Goal: Learn about a topic

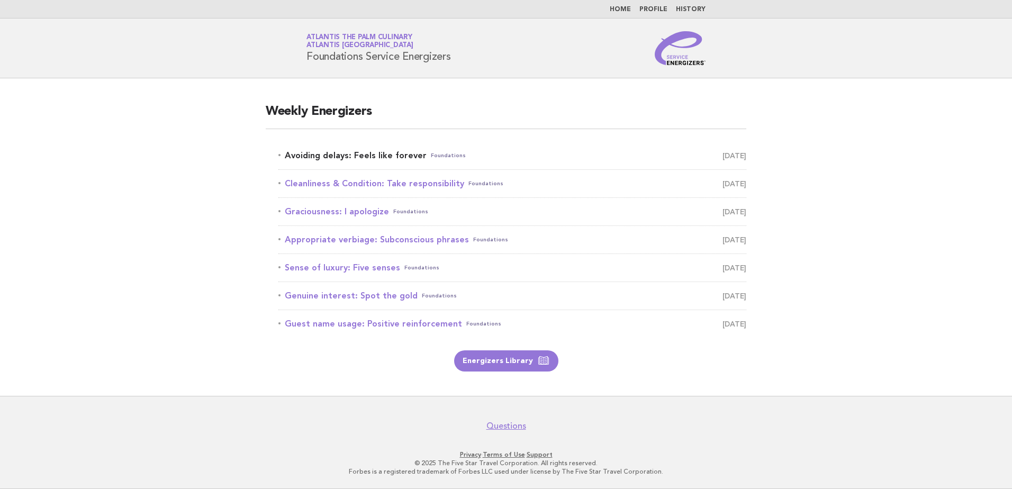
click at [384, 153] on link "Avoiding delays: Feels like forever Foundations [DATE]" at bounding box center [512, 155] width 468 height 15
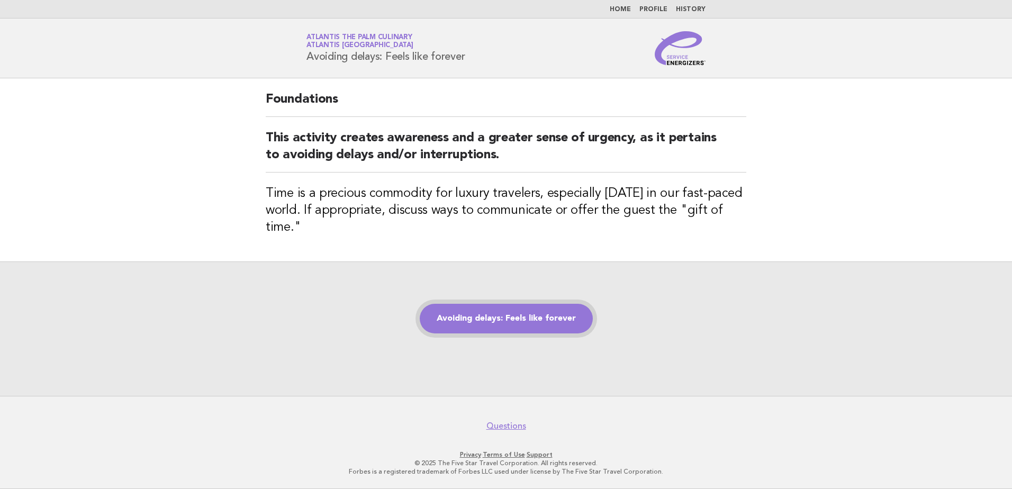
click at [530, 314] on link "Avoiding delays: Feels like forever" at bounding box center [506, 319] width 173 height 30
click at [535, 324] on link "Avoiding delays: Feels like forever" at bounding box center [506, 319] width 173 height 30
click at [464, 321] on link "Avoiding delays: Feels like forever" at bounding box center [506, 319] width 173 height 30
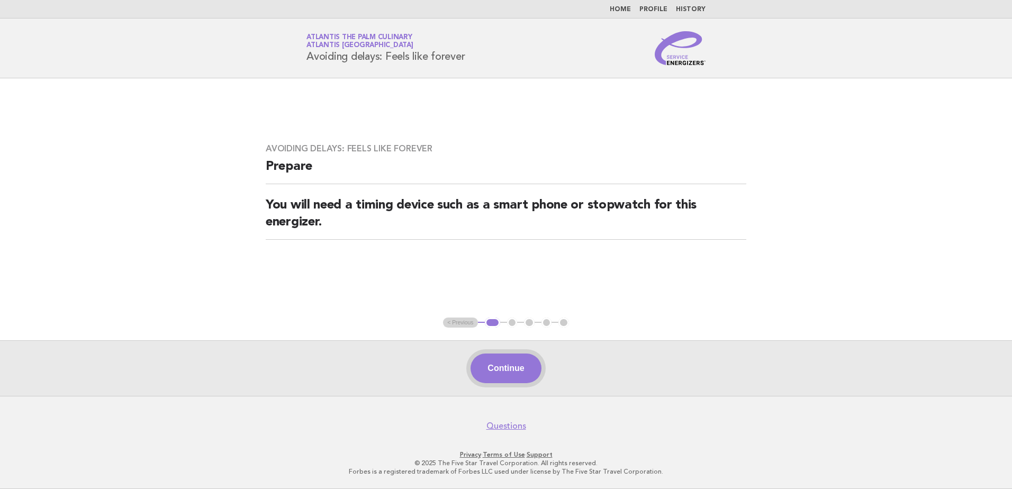
click at [500, 366] on button "Continue" at bounding box center [506, 369] width 70 height 30
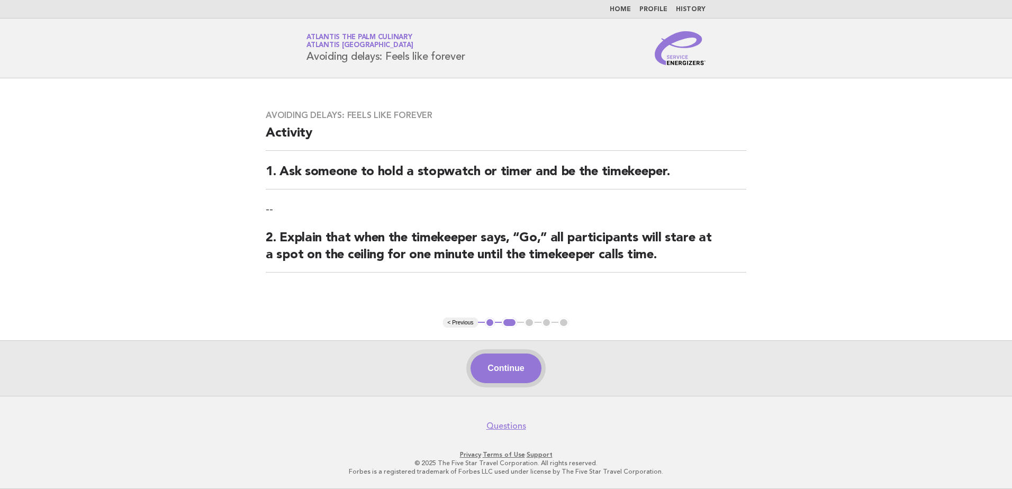
click at [515, 369] on button "Continue" at bounding box center [506, 369] width 70 height 30
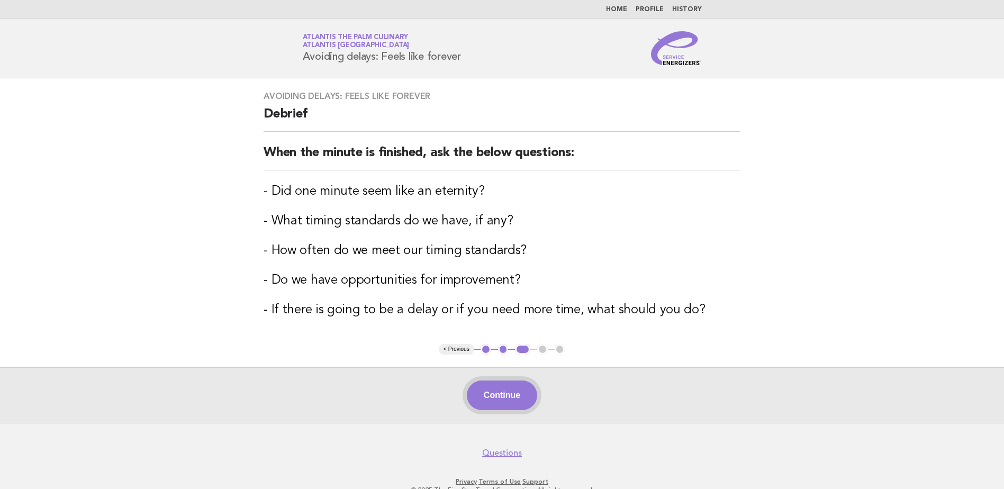
click at [501, 390] on button "Continue" at bounding box center [502, 396] width 70 height 30
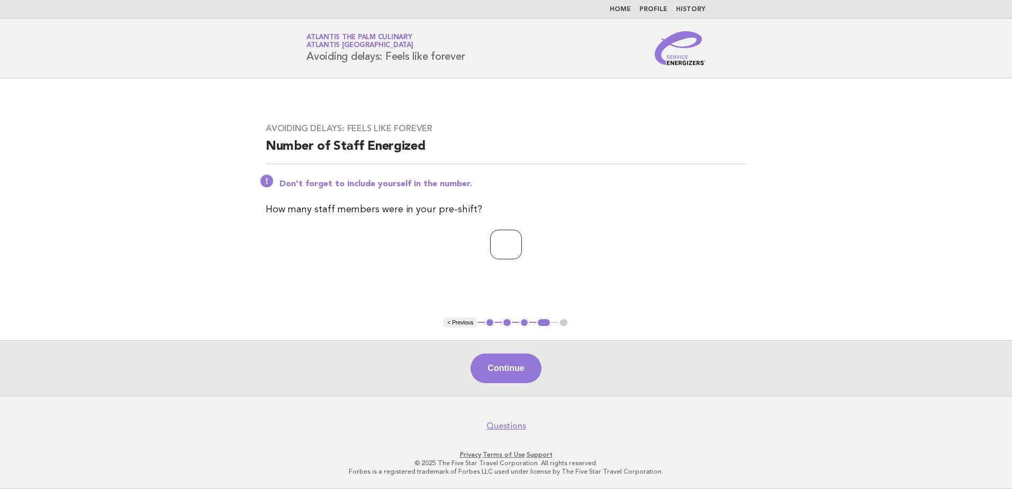
click at [522, 244] on input "*" at bounding box center [506, 245] width 32 height 30
type input "*"
click at [522, 244] on input "*" at bounding box center [506, 245] width 32 height 30
click at [511, 363] on button "Continue" at bounding box center [506, 369] width 70 height 30
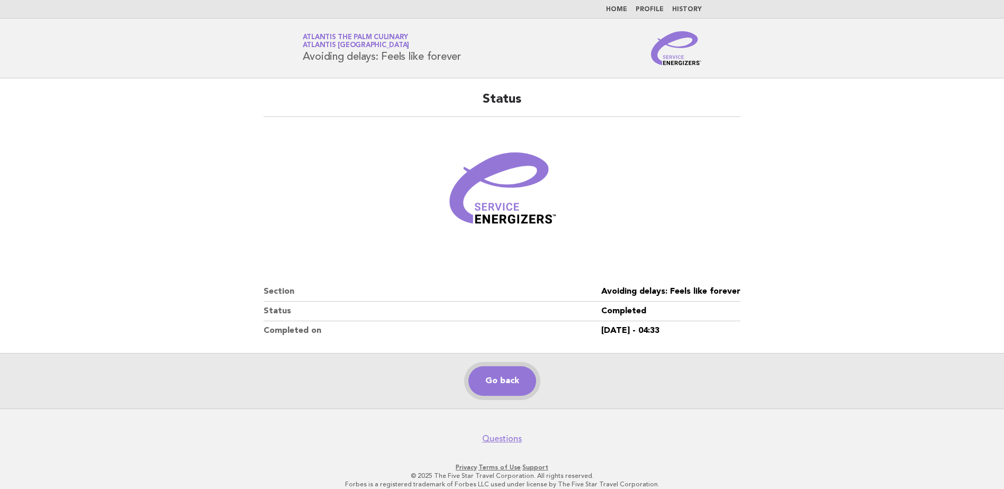
click at [512, 388] on link "Go back" at bounding box center [502, 381] width 68 height 30
